Goal: Task Accomplishment & Management: Complete application form

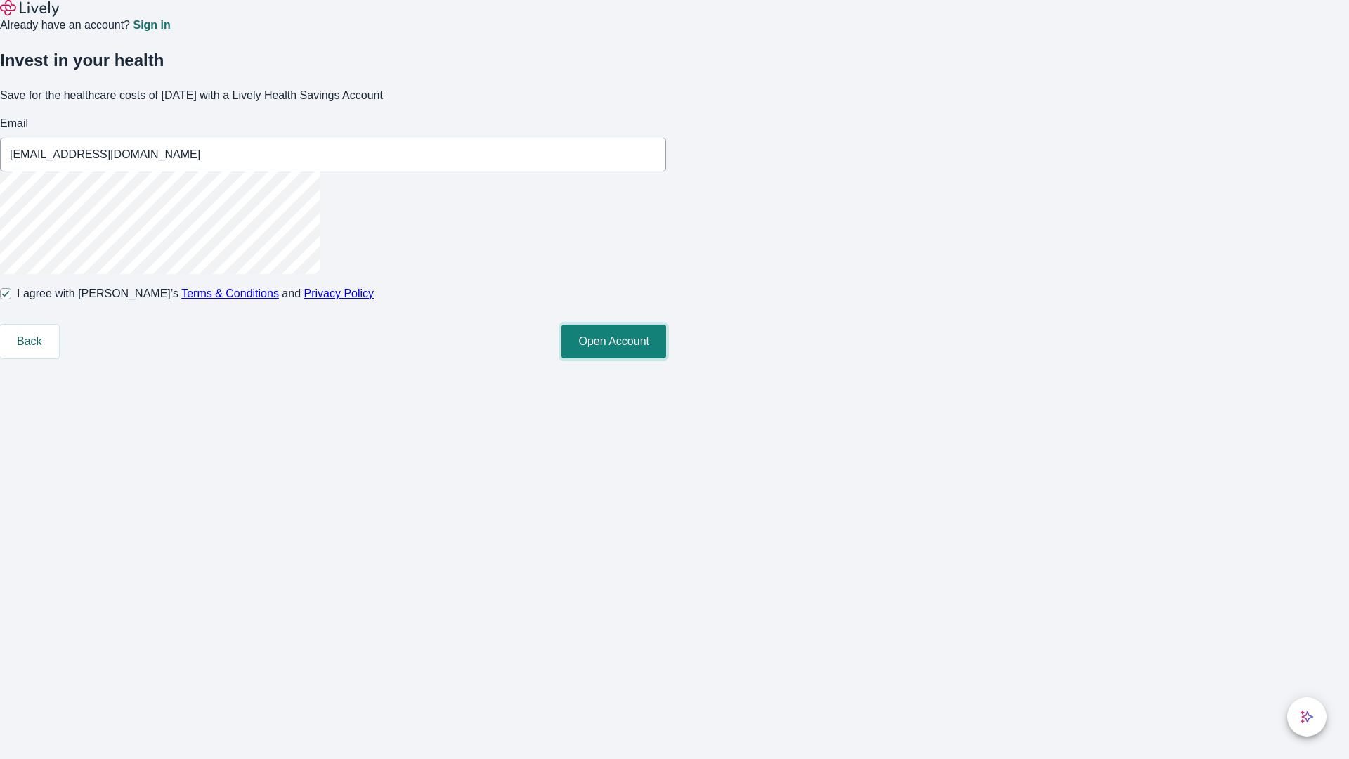
click at [666, 358] on button "Open Account" at bounding box center [613, 342] width 105 height 34
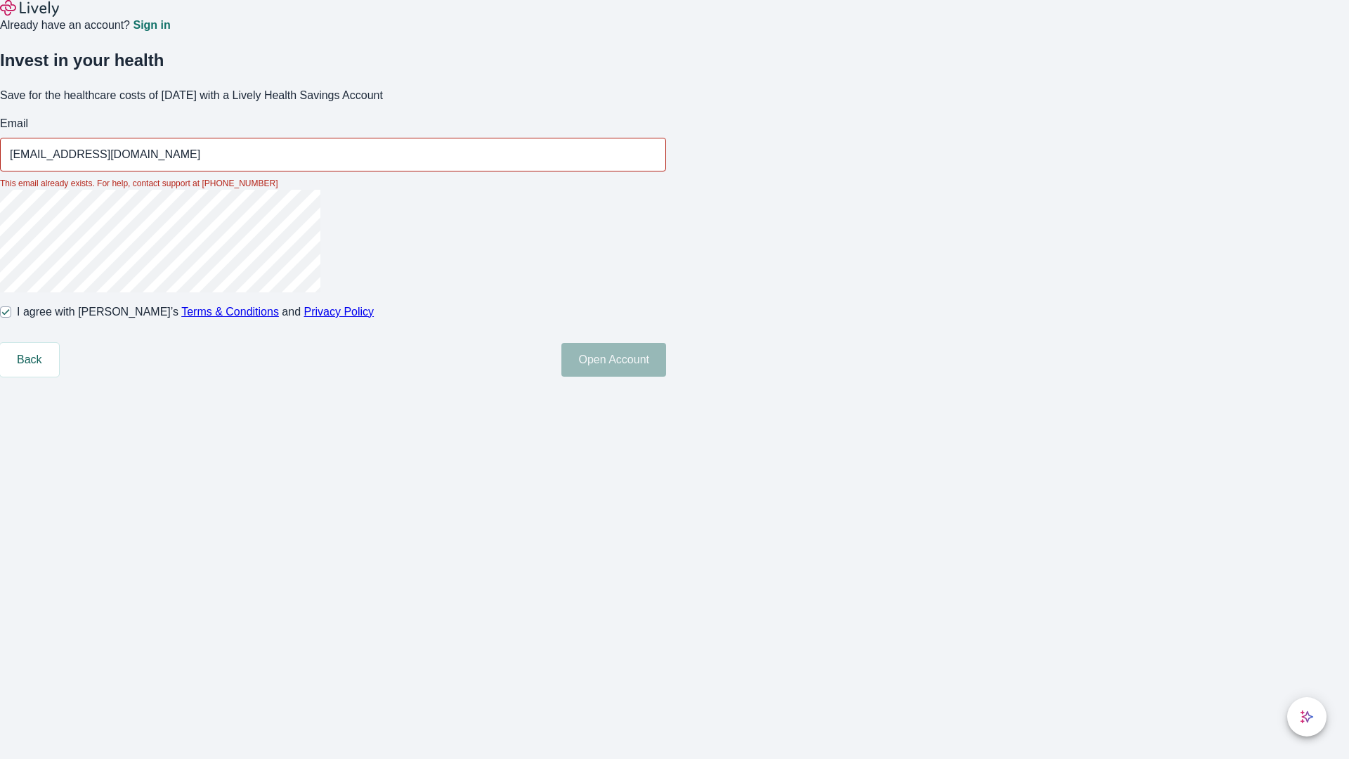
type input "[EMAIL_ADDRESS][DOMAIN_NAME]"
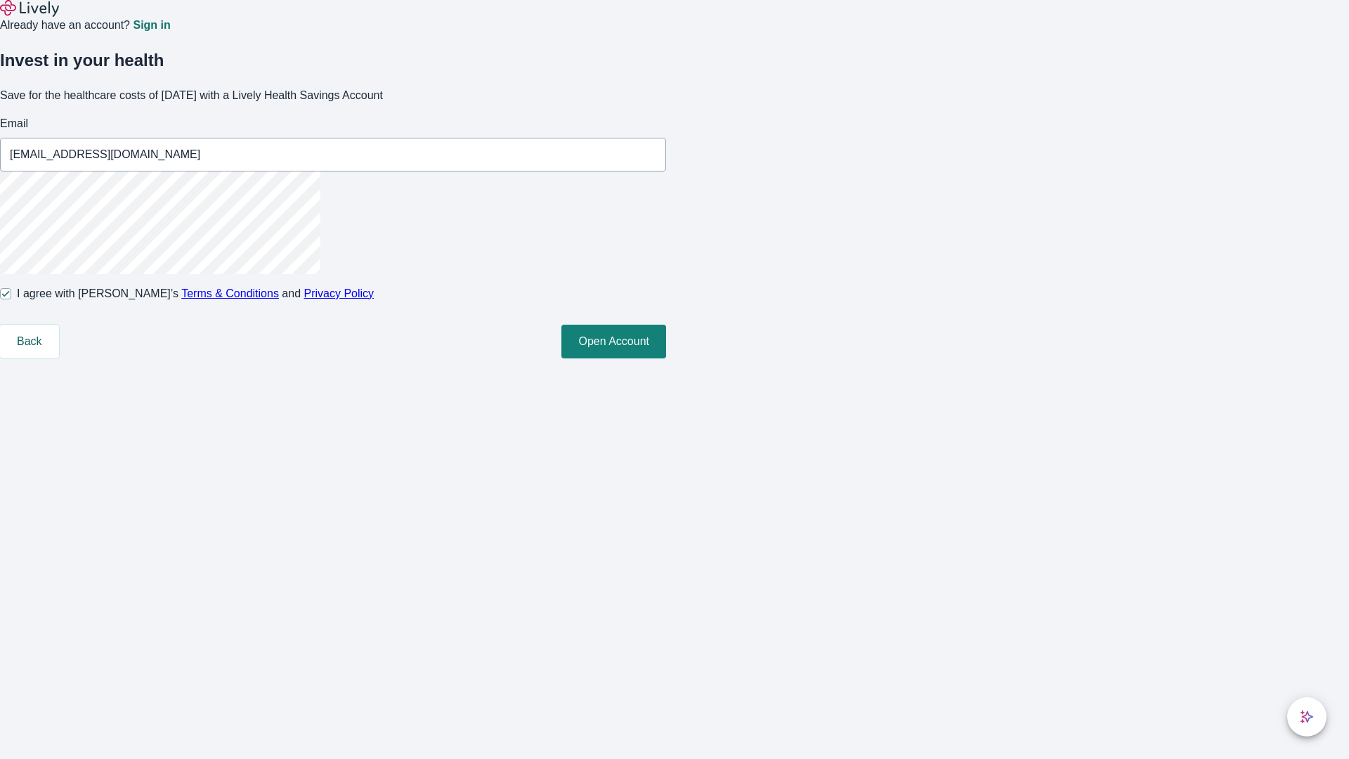
click at [11, 299] on input "I agree with Lively’s Terms & Conditions and Privacy Policy" at bounding box center [5, 293] width 11 height 11
checkbox input "false"
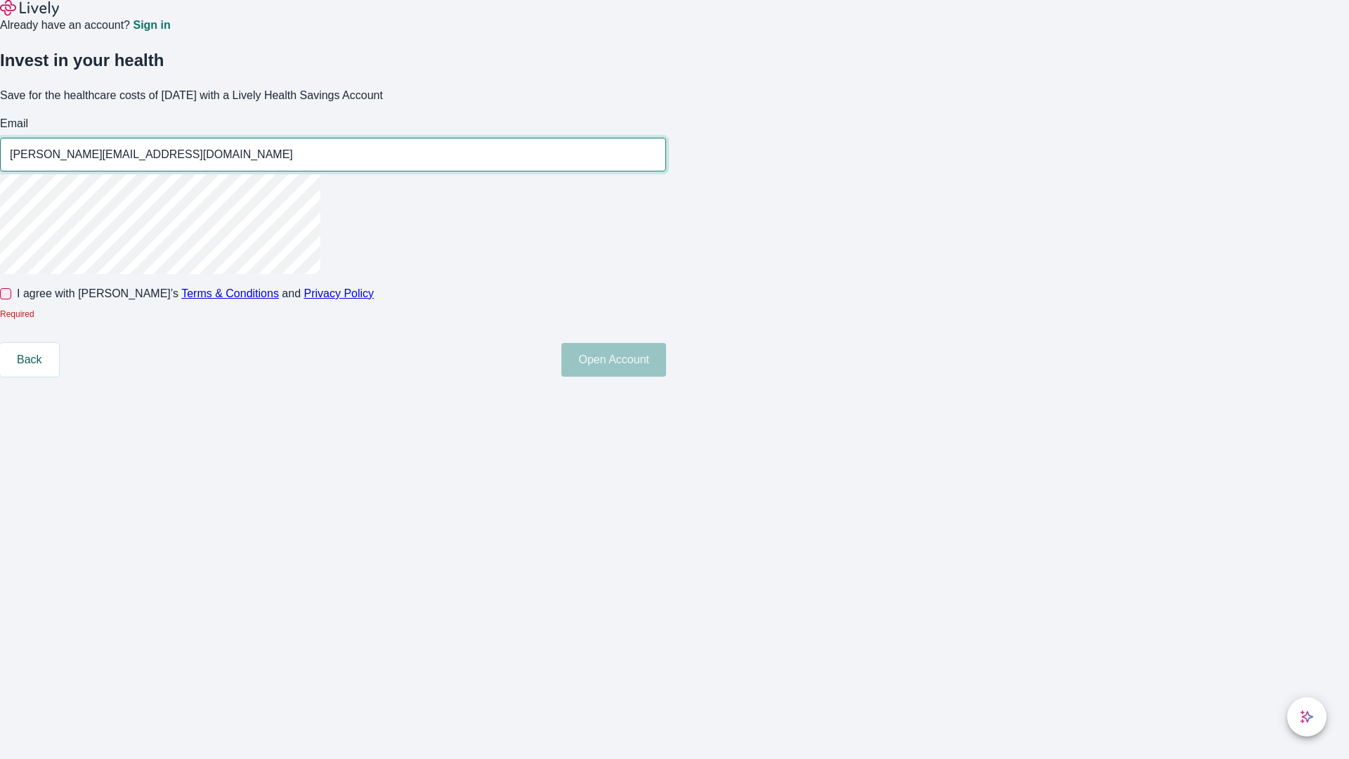
type input "[PERSON_NAME][EMAIL_ADDRESS][DOMAIN_NAME]"
click at [11, 299] on input "I agree with Lively’s Terms & Conditions and Privacy Policy" at bounding box center [5, 293] width 11 height 11
checkbox input "true"
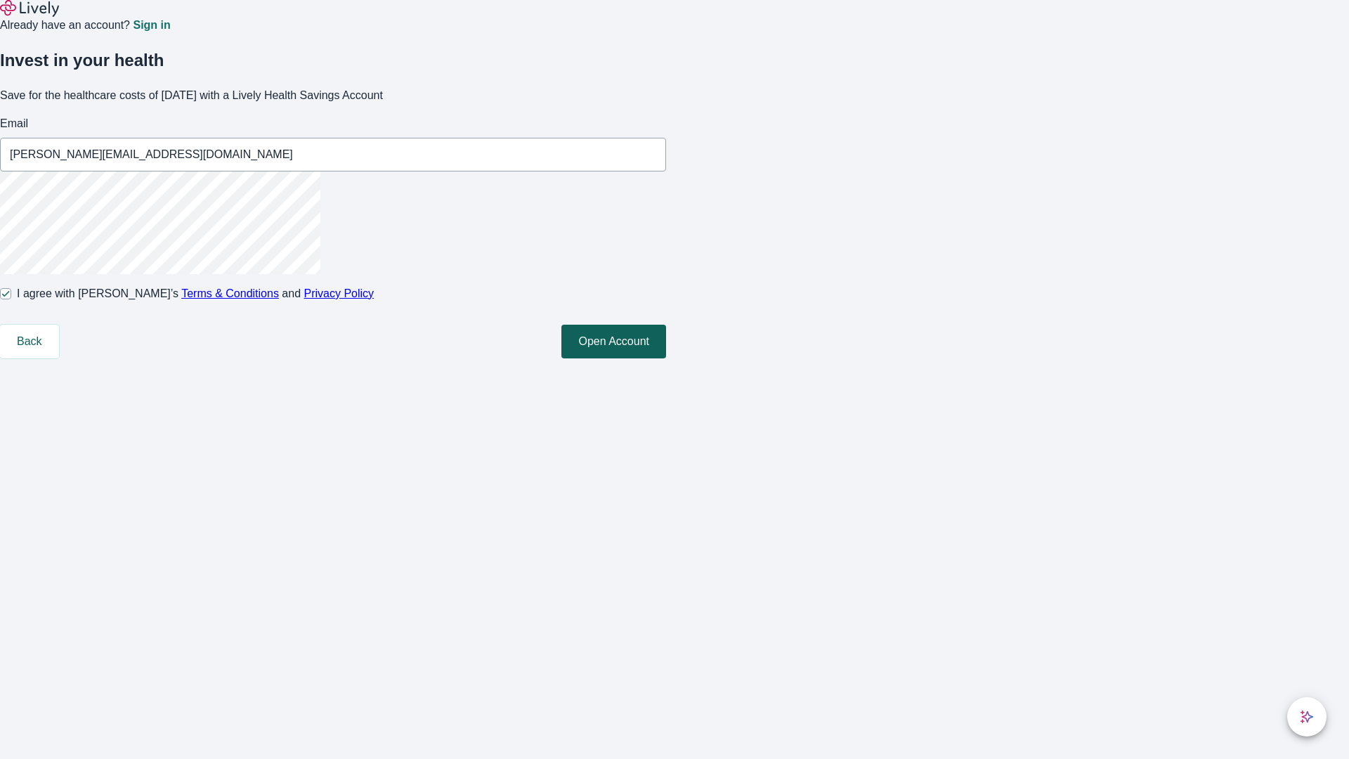
click at [666, 358] on button "Open Account" at bounding box center [613, 342] width 105 height 34
